Goal: Communication & Community: Answer question/provide support

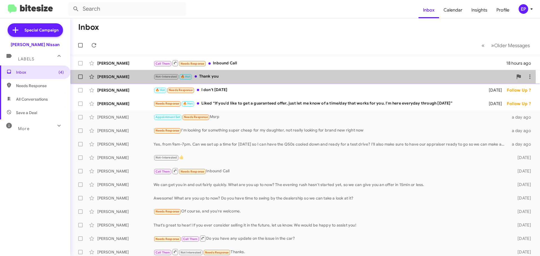
click at [241, 78] on div "Not-Interested 🔥 Hot Thank you" at bounding box center [334, 76] width 360 height 6
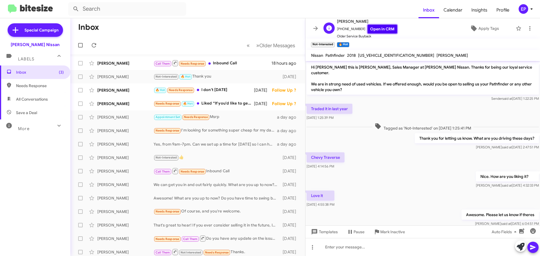
click at [379, 32] on link "Open in CRM" at bounding box center [383, 29] width 30 height 9
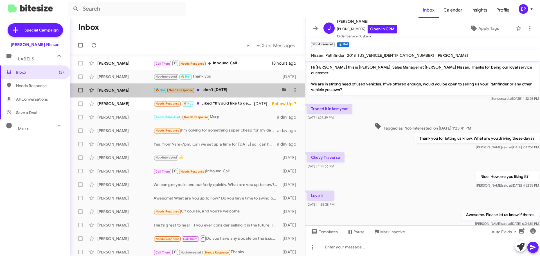
click at [206, 91] on div "🔥 Hot Needs Response I don't [DATE]" at bounding box center [216, 90] width 125 height 6
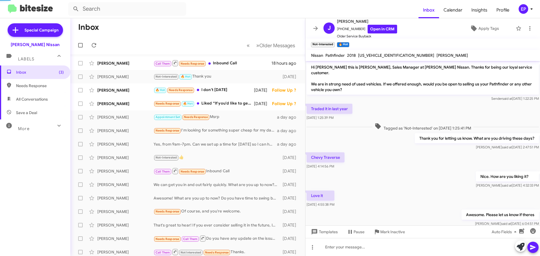
scroll to position [33, 0]
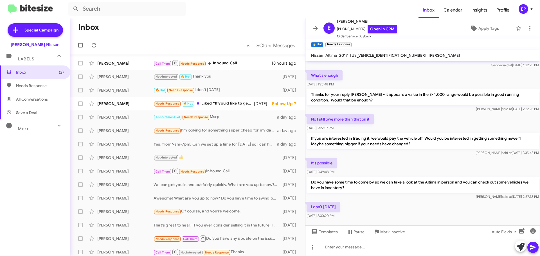
click at [391, 160] on div "It's possible [DATE] 2:49:48 PM" at bounding box center [423, 166] width 235 height 19
click at [520, 248] on icon at bounding box center [521, 247] width 8 height 8
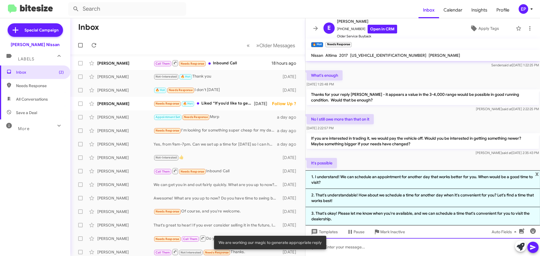
click at [382, 248] on div at bounding box center [423, 247] width 235 height 18
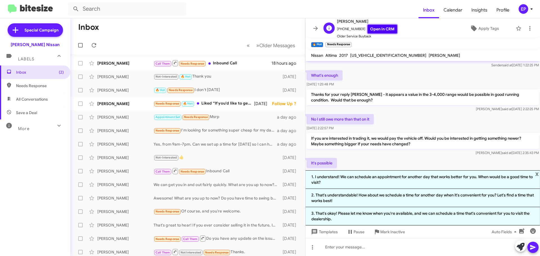
click at [376, 28] on link "Open in CRM" at bounding box center [383, 29] width 30 height 9
click at [218, 106] on div "Needs Response 🔥 Hot Liked “If you'd like to get a guaranteed offer, just let m…" at bounding box center [216, 103] width 125 height 6
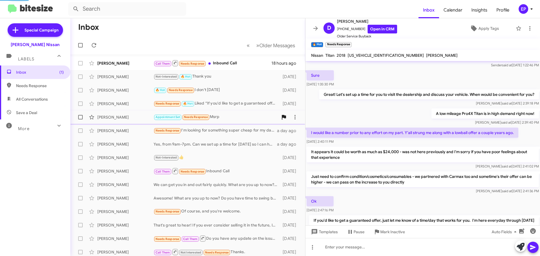
scroll to position [80, 0]
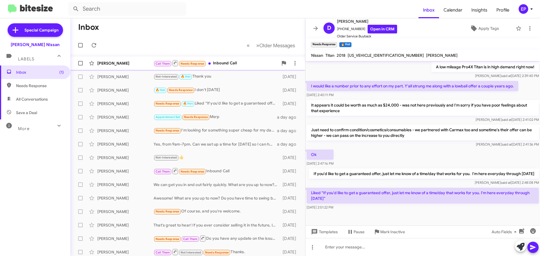
click at [230, 62] on div "Call Them Needs Response Inbound Call" at bounding box center [216, 63] width 125 height 7
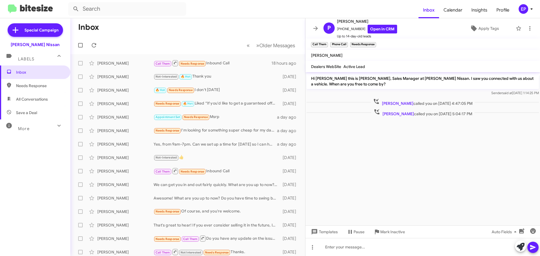
click at [54, 100] on span "All Conversations" at bounding box center [35, 100] width 70 height 14
type input "in:all-conversations"
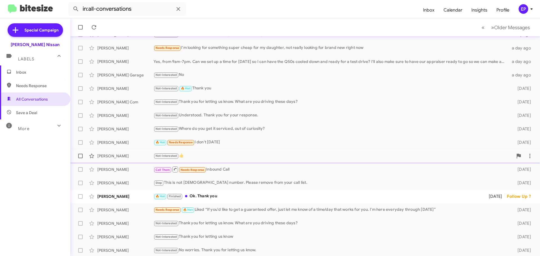
scroll to position [70, 0]
click at [251, 130] on div "Not-Interested Where do you get it serviced, out of curiosity?" at bounding box center [334, 128] width 360 height 6
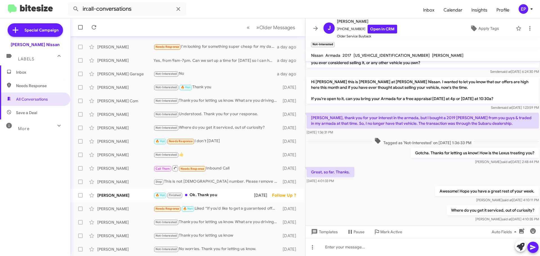
scroll to position [57, 0]
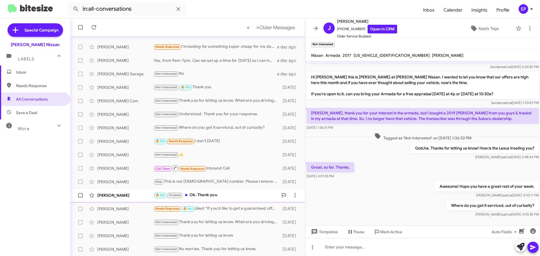
click at [218, 197] on div "🔥 Hot Finished Ok. Thank you" at bounding box center [216, 195] width 125 height 6
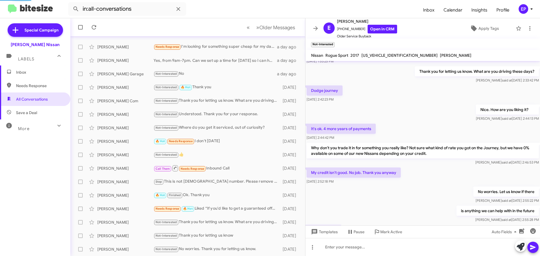
scroll to position [96, 0]
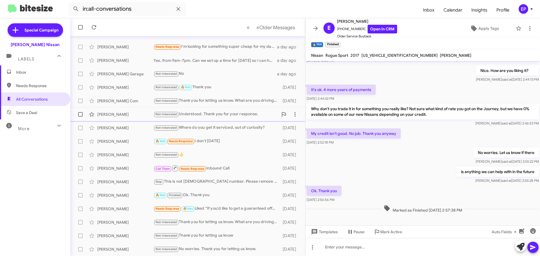
click at [234, 115] on div "Not-Interested Understood. Thank you for your response." at bounding box center [216, 114] width 125 height 6
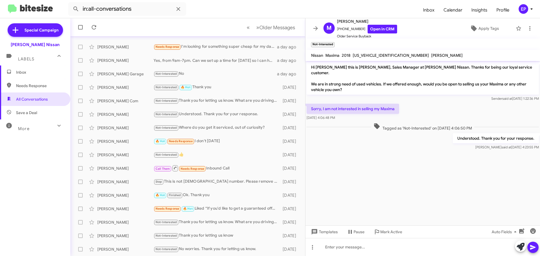
click at [377, 163] on cdk-virtual-scroll-viewport "Hi [PERSON_NAME] this is [PERSON_NAME], Sales Manager at [PERSON_NAME] Nissan. …" at bounding box center [423, 143] width 235 height 165
click at [201, 102] on div "Not-Interested Thank you for letting us know. What are you driving these days?" at bounding box center [216, 101] width 125 height 6
